Goal: Find contact information: Obtain details needed to contact an individual or organization

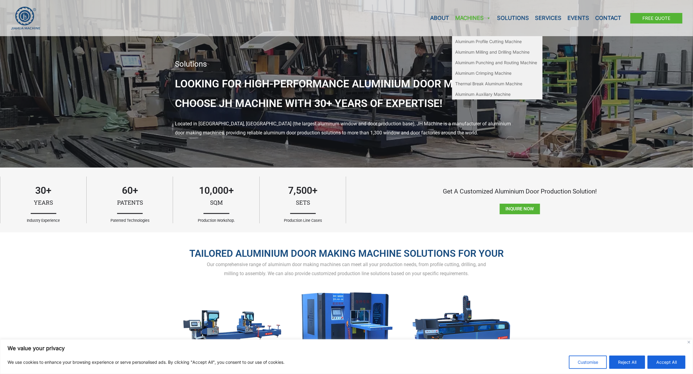
click at [452, 23] on link "Machines" at bounding box center [473, 18] width 42 height 36
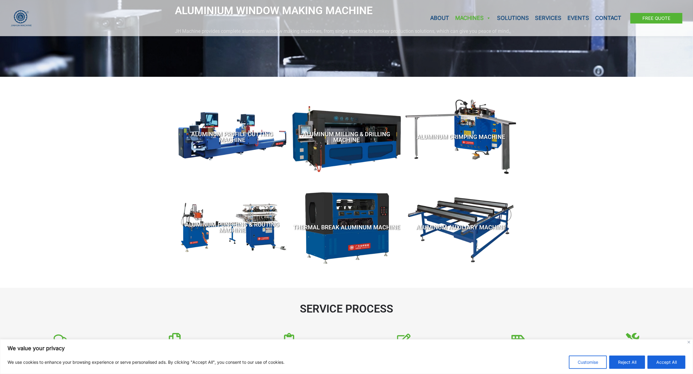
scroll to position [75, 0]
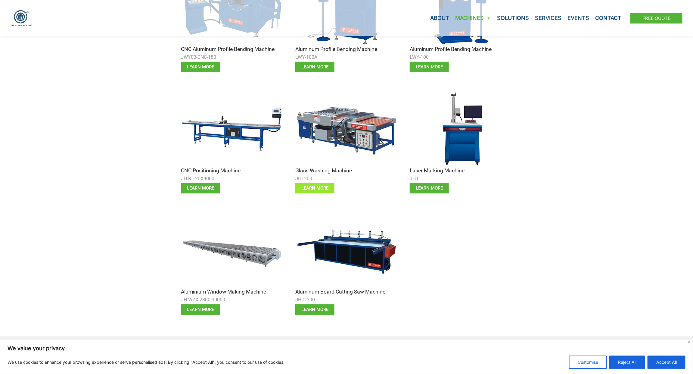
scroll to position [377, 0]
